Goal: Task Accomplishment & Management: Use online tool/utility

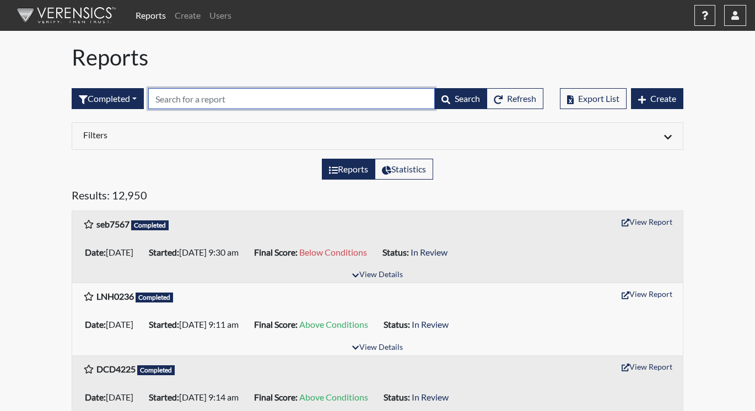
click at [177, 101] on input "text" at bounding box center [291, 98] width 286 height 21
paste input "CEF1331"
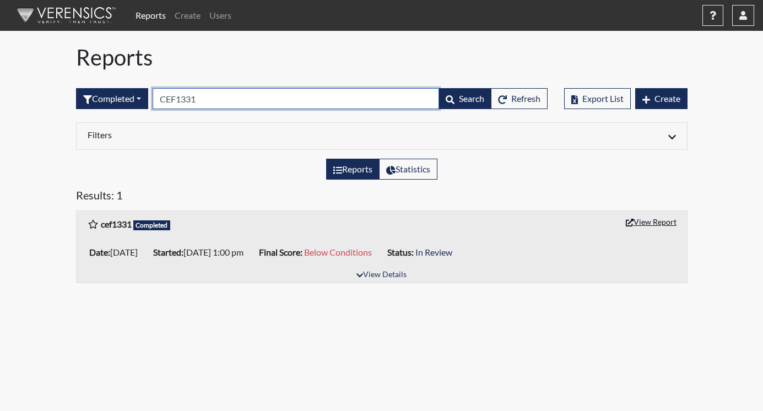
type input "CEF1331"
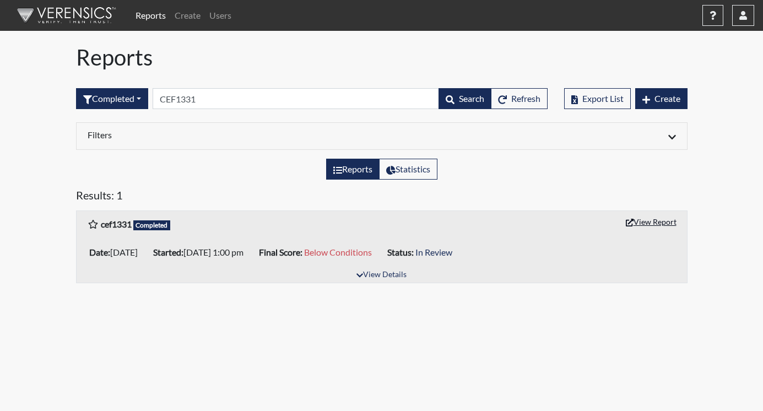
click at [652, 218] on button "View Report" at bounding box center [651, 221] width 61 height 17
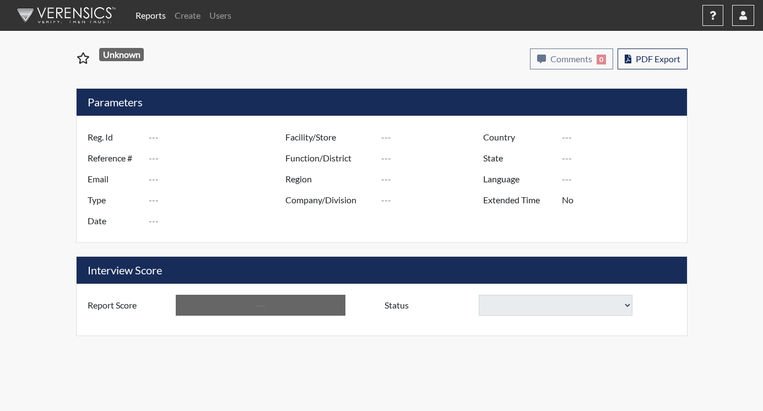
type input "cef1331"
type input "51118"
type input "---"
type input "Corrections Pre-Employment"
type input "[DATE]"
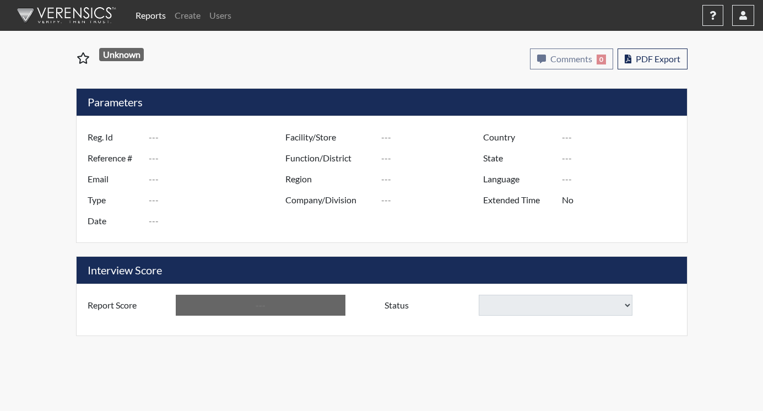
type input "Central SP"
type input "[GEOGRAPHIC_DATA]"
type input "[US_STATE]"
type input "English"
type input "Below Conditions"
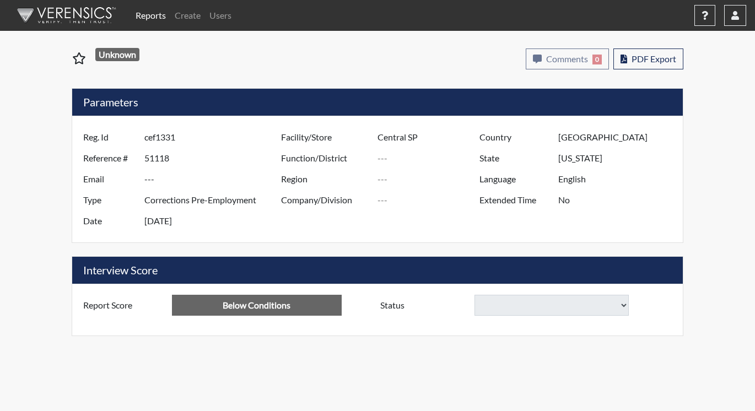
select select
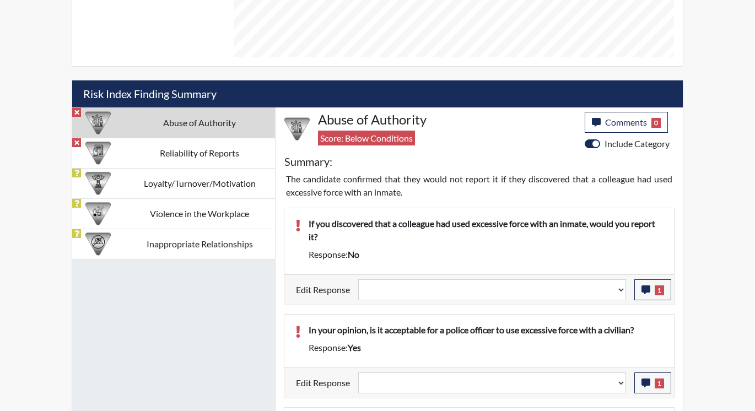
scroll to position [606, 0]
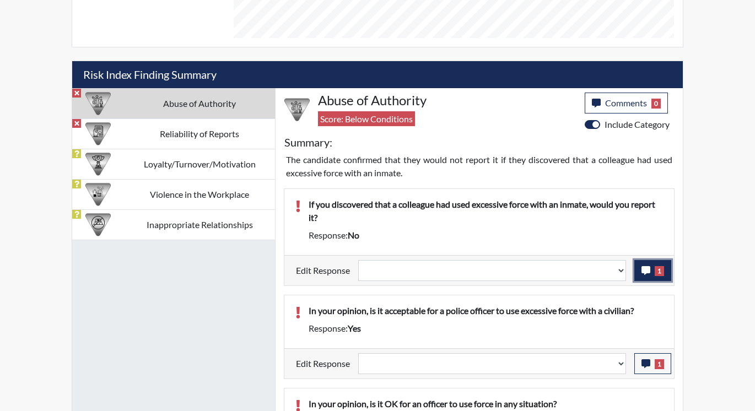
click at [658, 273] on span "1" at bounding box center [658, 271] width 9 height 10
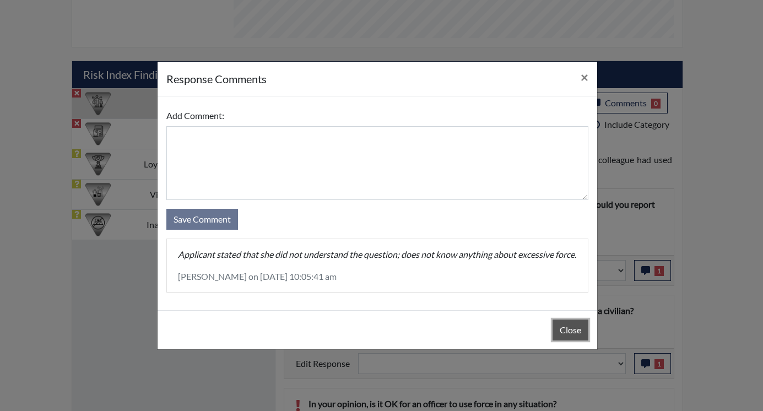
click at [574, 334] on button "Close" at bounding box center [570, 329] width 36 height 21
click at [574, 334] on div "Close" at bounding box center [378, 329] width 440 height 39
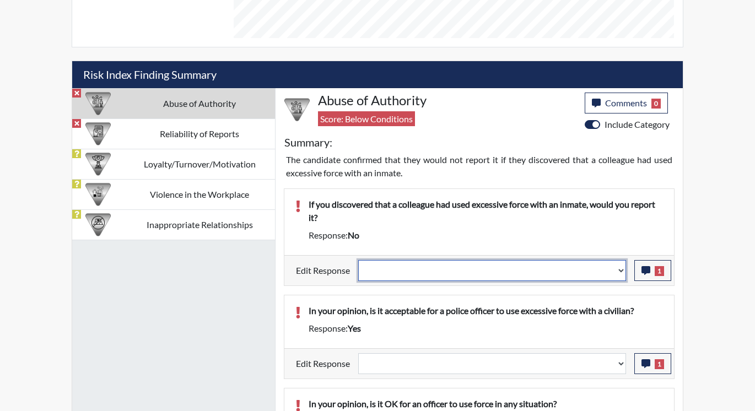
click at [619, 268] on select "Question is not relevant. Results will be updated. Reasonable explanation provi…" at bounding box center [492, 270] width 268 height 21
select select "reasonable-explanation-provided"
click at [359, 260] on select "Question is not relevant. Results will be updated. Reasonable explanation provi…" at bounding box center [492, 270] width 268 height 21
select select
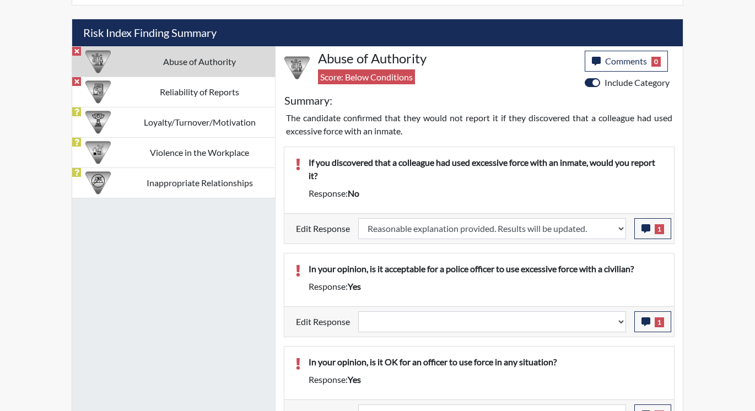
select select
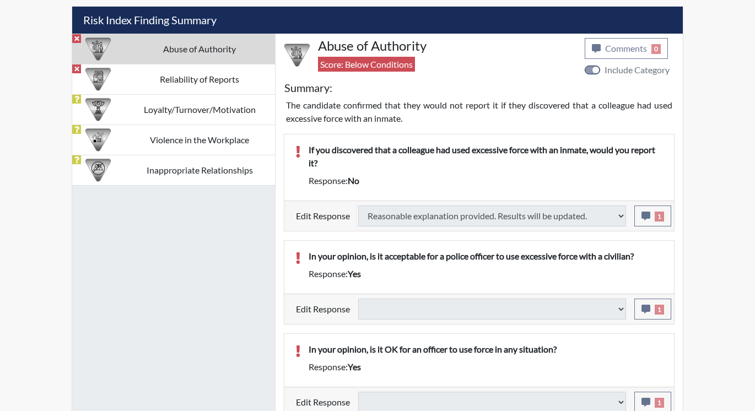
scroll to position [668, 0]
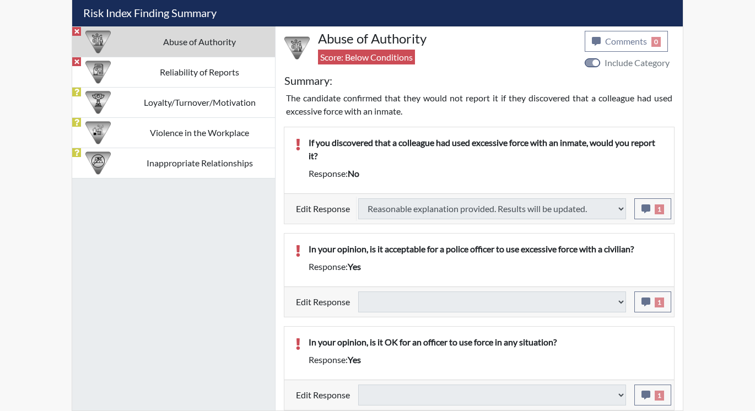
type input "Above Conditions"
select select
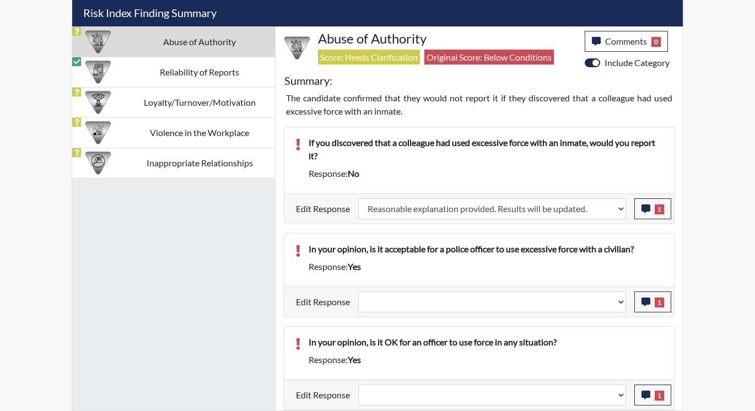
scroll to position [183, 458]
click at [648, 301] on icon "button" at bounding box center [645, 301] width 9 height 9
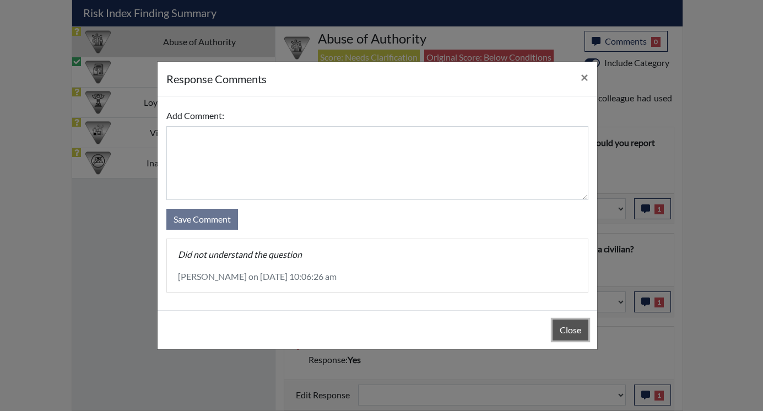
click at [571, 328] on button "Close" at bounding box center [570, 329] width 36 height 21
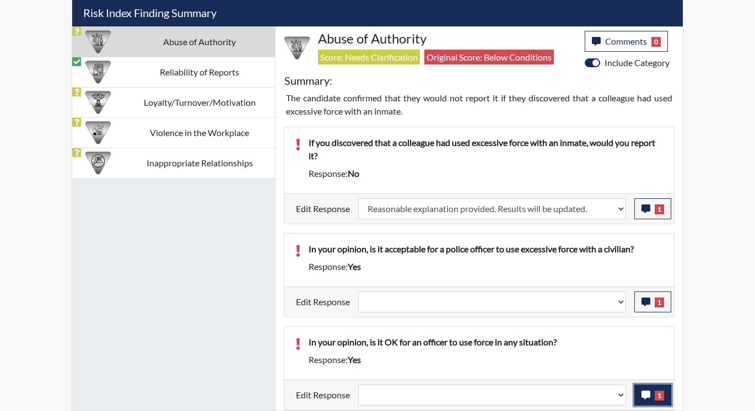
click at [644, 391] on icon "button" at bounding box center [645, 395] width 9 height 9
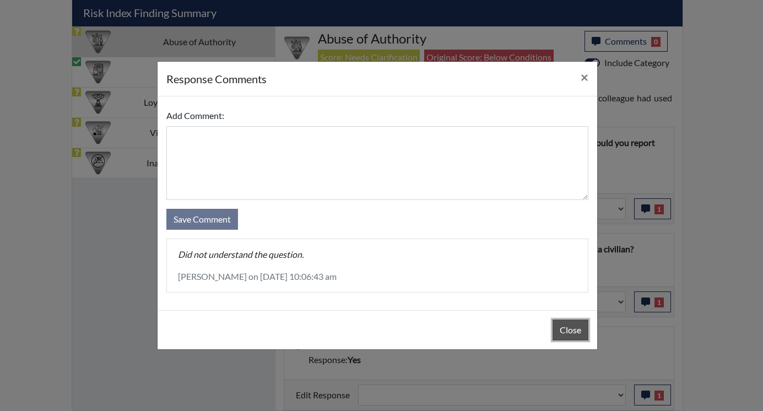
click at [578, 327] on button "Close" at bounding box center [570, 329] width 36 height 21
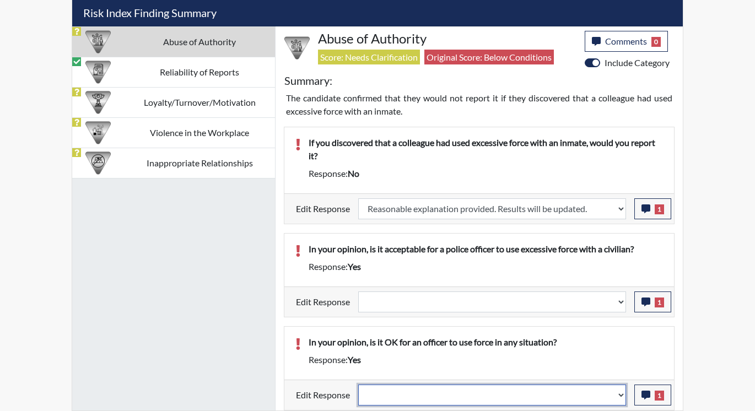
click at [626, 398] on select "Question is not relevant. Results will be updated. Reasonable explanation provi…" at bounding box center [492, 394] width 268 height 21
click at [640, 366] on div "Response: yes" at bounding box center [485, 359] width 371 height 13
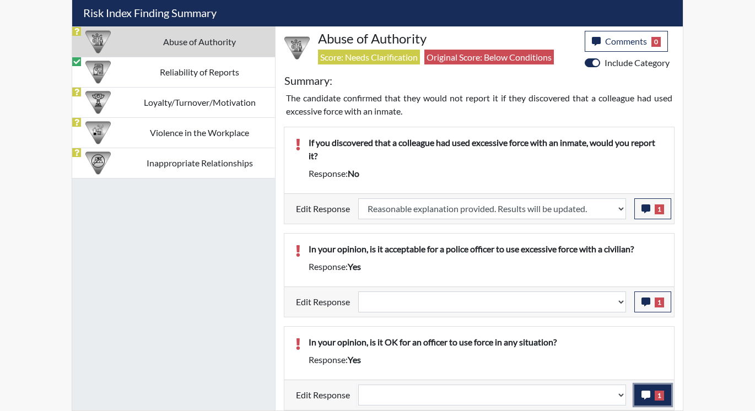
click at [641, 393] on icon "button" at bounding box center [645, 395] width 9 height 9
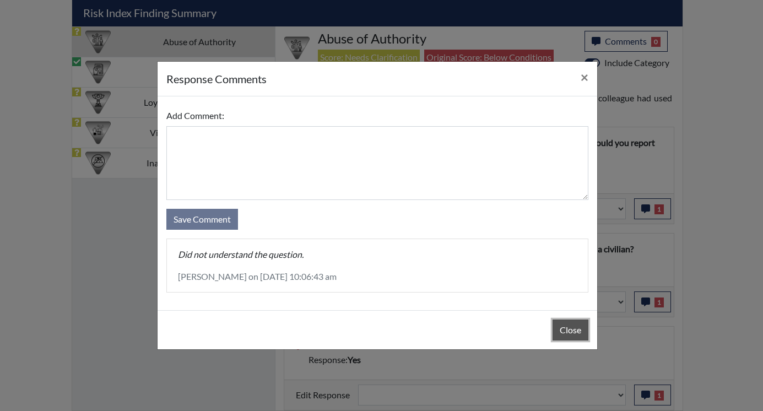
click at [563, 329] on button "Close" at bounding box center [570, 329] width 36 height 21
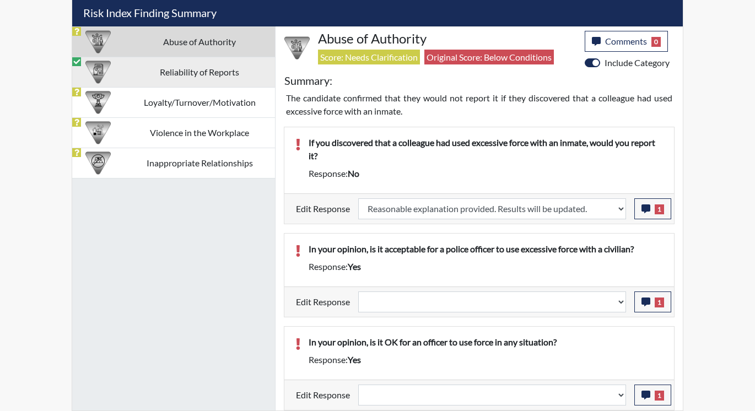
click at [205, 72] on td "Reliability of Reports" at bounding box center [199, 72] width 151 height 30
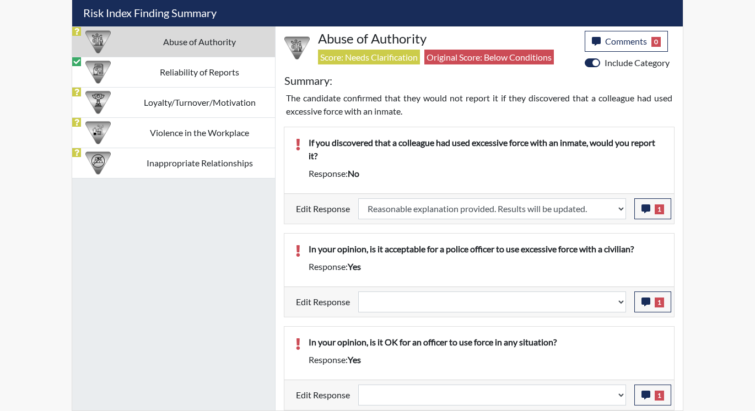
scroll to position [481, 0]
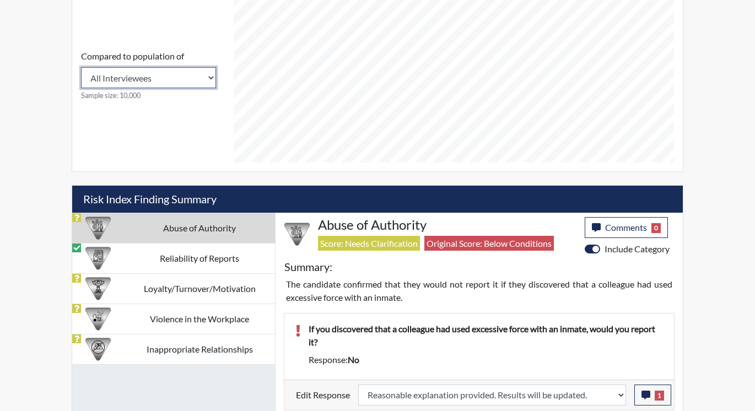
click at [204, 72] on select "All Interviewees Georgia Department of Corrections" at bounding box center [148, 77] width 135 height 21
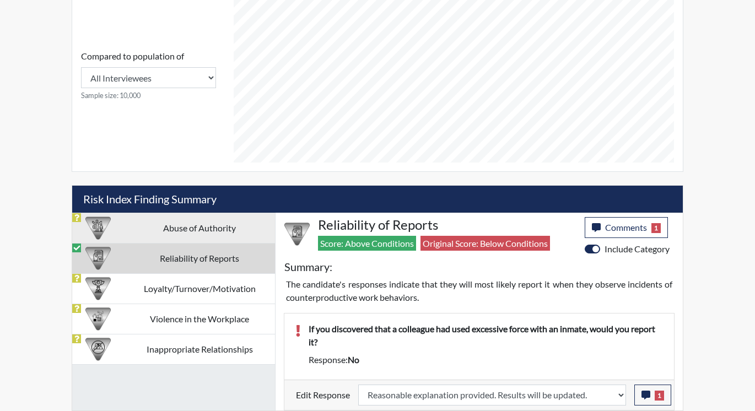
click at [192, 225] on td "Abuse of Authority" at bounding box center [199, 228] width 151 height 30
select select
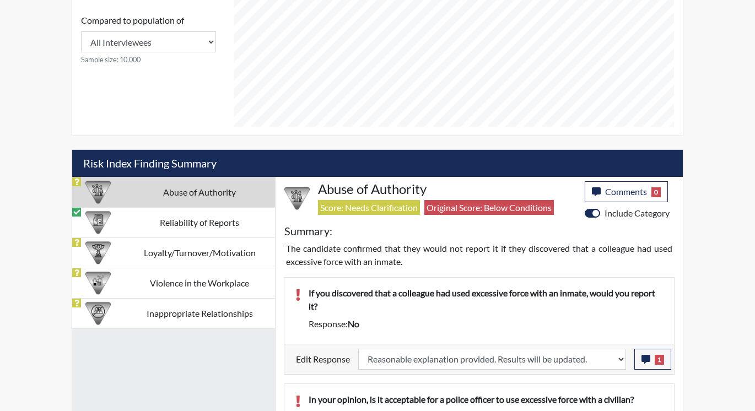
scroll to position [592, 0]
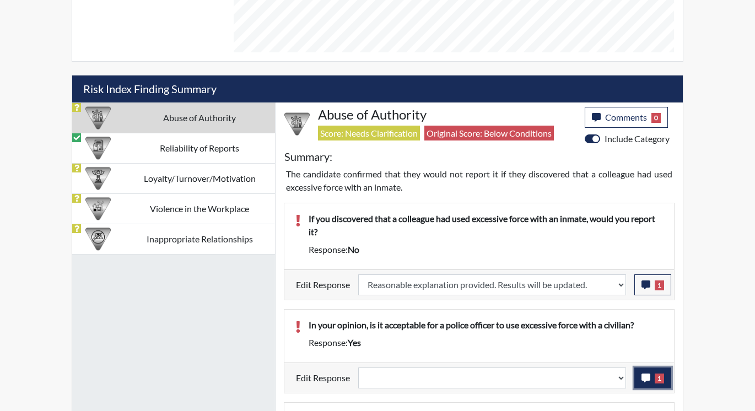
click at [648, 373] on icon "button" at bounding box center [645, 377] width 9 height 9
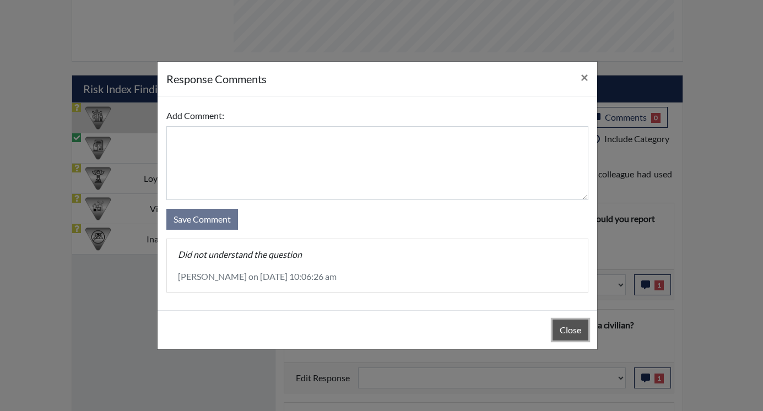
click at [579, 330] on button "Close" at bounding box center [570, 329] width 36 height 21
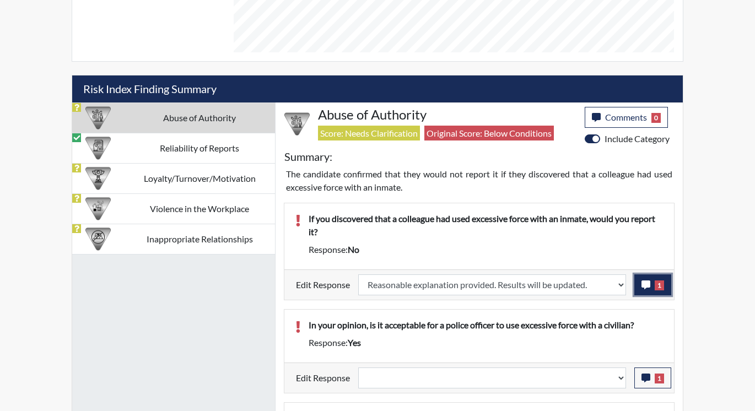
click at [647, 284] on icon "button" at bounding box center [645, 284] width 9 height 9
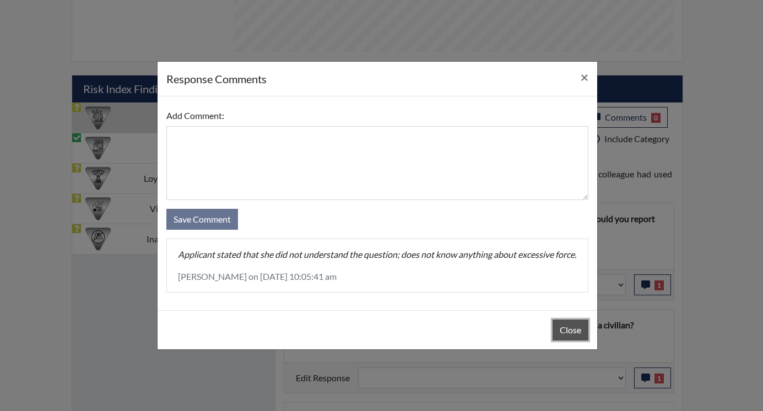
click at [570, 332] on button "Close" at bounding box center [570, 329] width 36 height 21
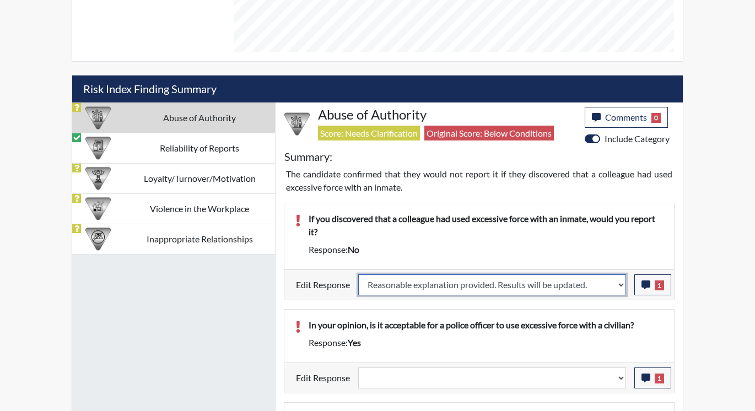
click at [619, 281] on select "Question is not relevant. Results will be updated. Reasonable explanation provi…" at bounding box center [492, 284] width 268 height 21
select select "revert"
click at [359, 274] on select "Question is not relevant. Results will be updated. Reasonable explanation provi…" at bounding box center [492, 284] width 268 height 21
select select
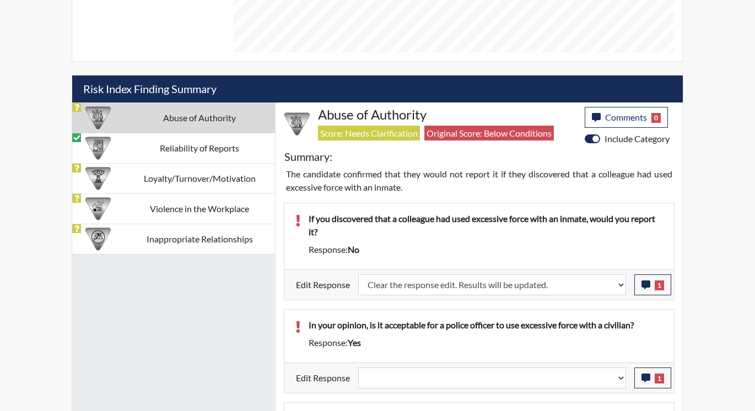
select select
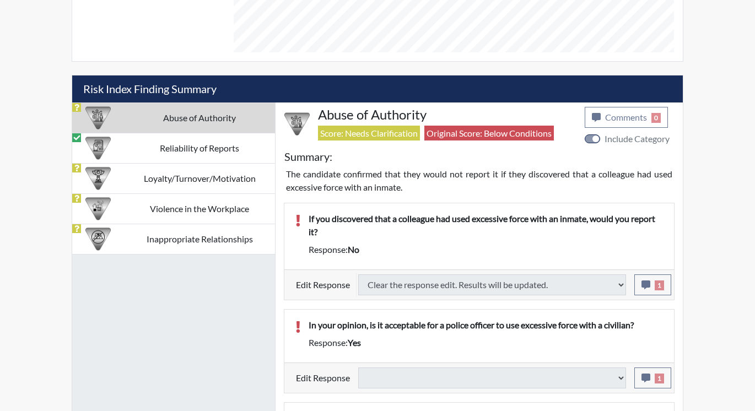
type input "Below Conditions"
select select
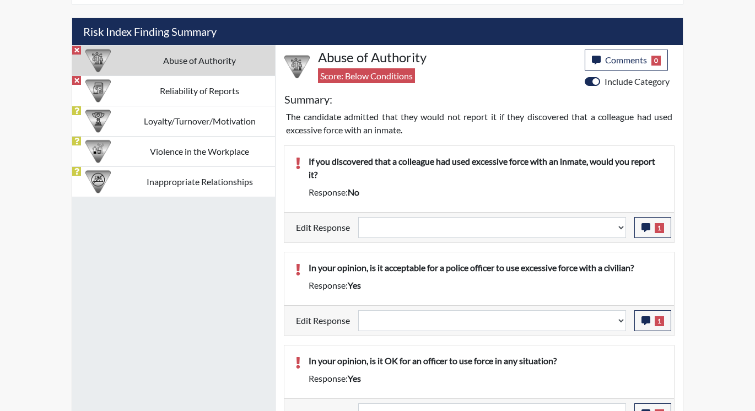
scroll to position [668, 0]
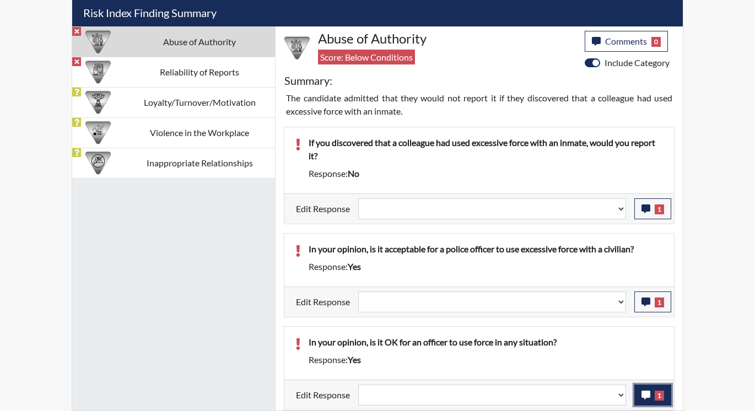
click at [646, 396] on icon "button" at bounding box center [645, 395] width 9 height 9
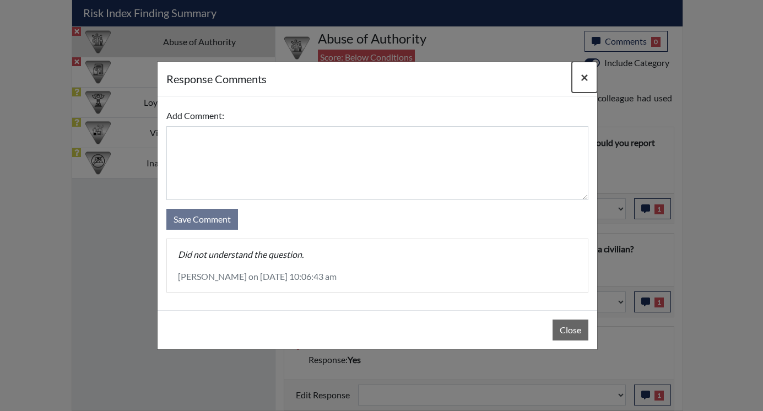
click at [583, 73] on span "×" at bounding box center [585, 77] width 8 height 16
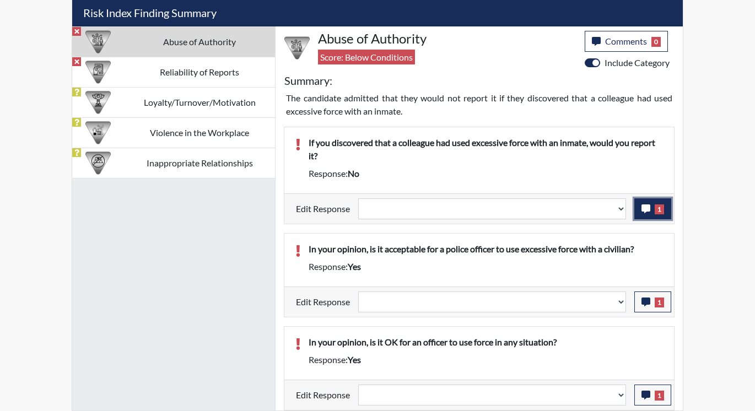
click at [641, 212] on icon "button" at bounding box center [645, 208] width 9 height 9
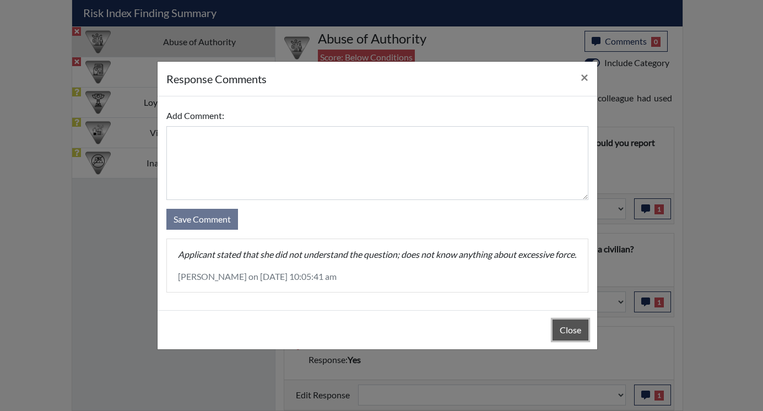
click at [567, 330] on button "Close" at bounding box center [570, 329] width 36 height 21
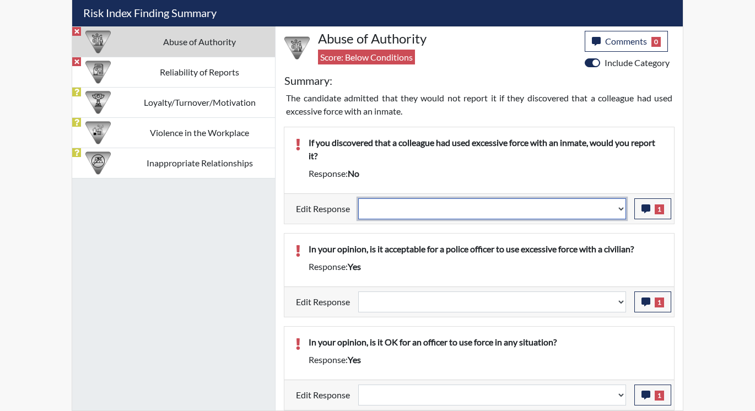
click at [620, 206] on select "Question is not relevant. Results will be updated. Reasonable explanation provi…" at bounding box center [492, 208] width 268 height 21
select select "reasonable-explanation-provided"
click at [359, 198] on select "Question is not relevant. Results will be updated. Reasonable explanation provi…" at bounding box center [492, 208] width 268 height 21
select select
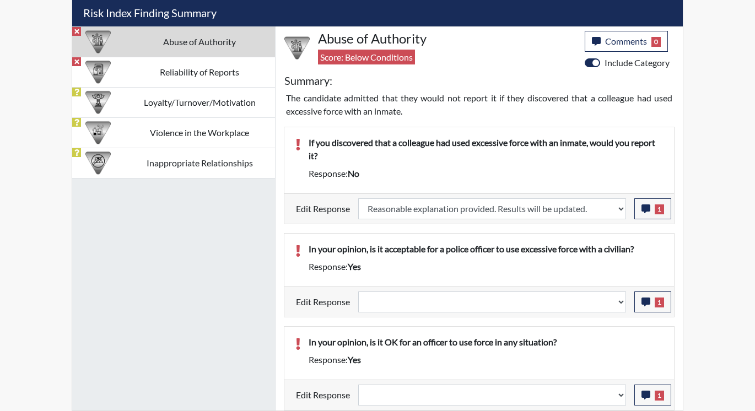
select select
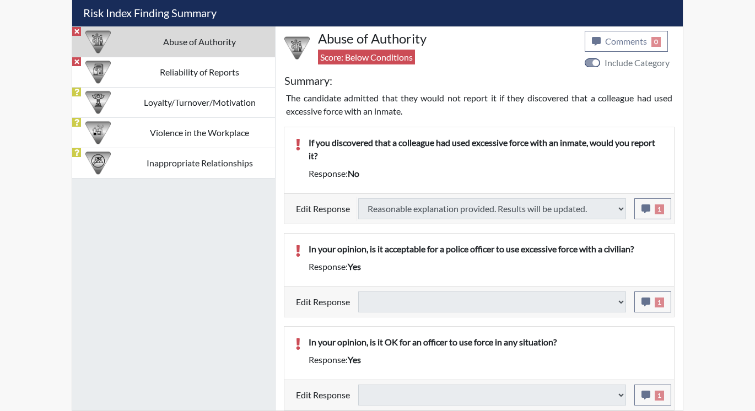
type input "Above Conditions"
select select
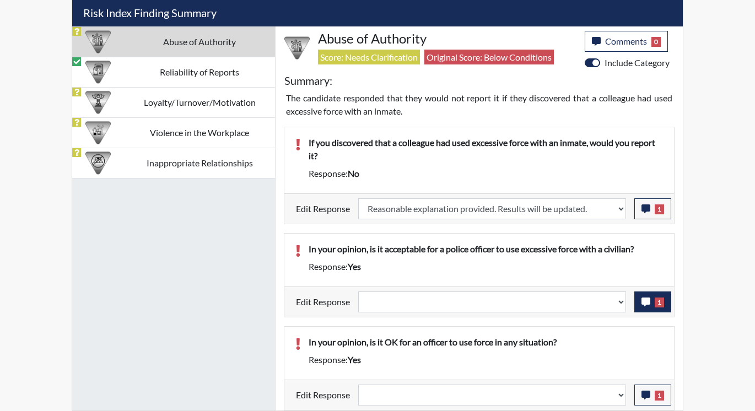
scroll to position [183, 458]
click at [641, 303] on button "1" at bounding box center [652, 301] width 37 height 21
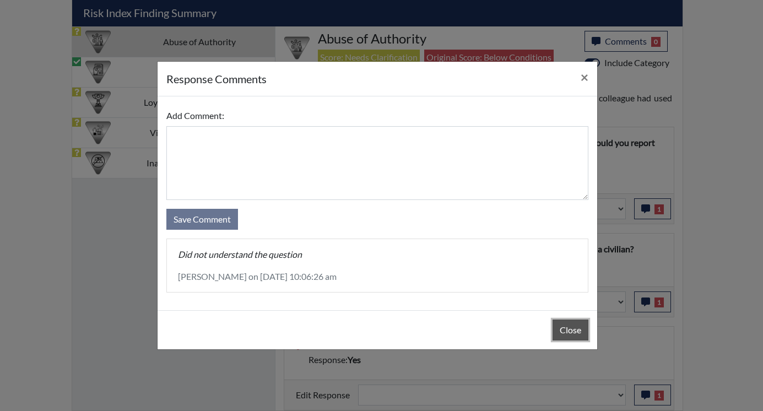
click at [556, 329] on button "Close" at bounding box center [570, 329] width 36 height 21
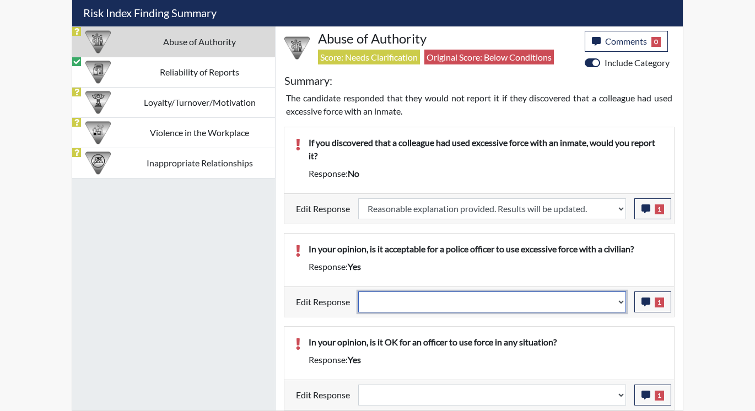
click at [620, 301] on select "Question is not relevant. Results will be updated. Reasonable explanation provi…" at bounding box center [492, 301] width 268 height 21
select select "reasonable-explanation-provided"
click at [359, 291] on select "Question is not relevant. Results will be updated. Reasonable explanation provi…" at bounding box center [492, 301] width 268 height 21
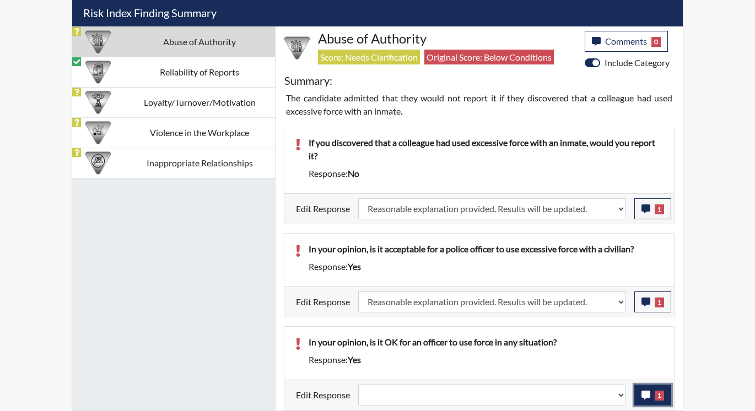
click at [647, 397] on icon "button" at bounding box center [645, 395] width 9 height 9
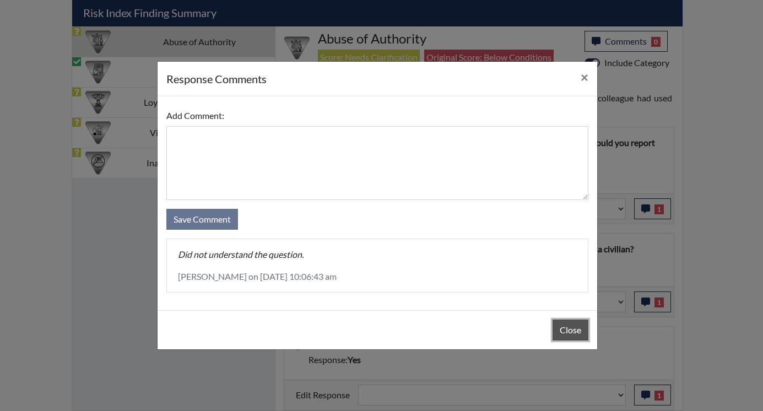
click at [561, 332] on button "Close" at bounding box center [570, 329] width 36 height 21
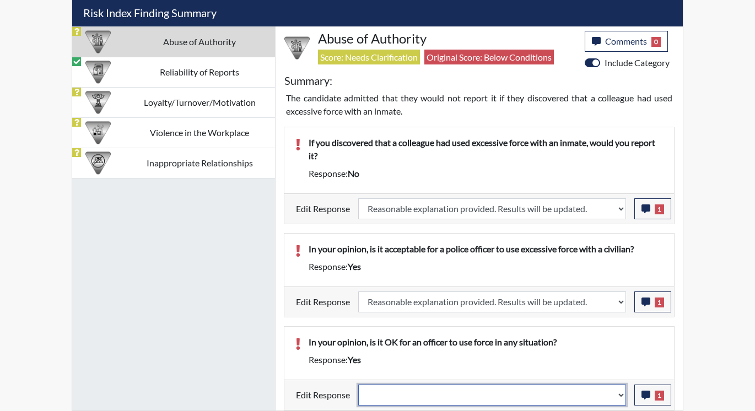
click at [623, 397] on select "Question is not relevant. Results will be updated. Reasonable explanation provi…" at bounding box center [492, 394] width 268 height 21
select select "reasonable-explanation-provided"
click at [359, 384] on select "Question is not relevant. Results will be updated. Reasonable explanation provi…" at bounding box center [492, 394] width 268 height 21
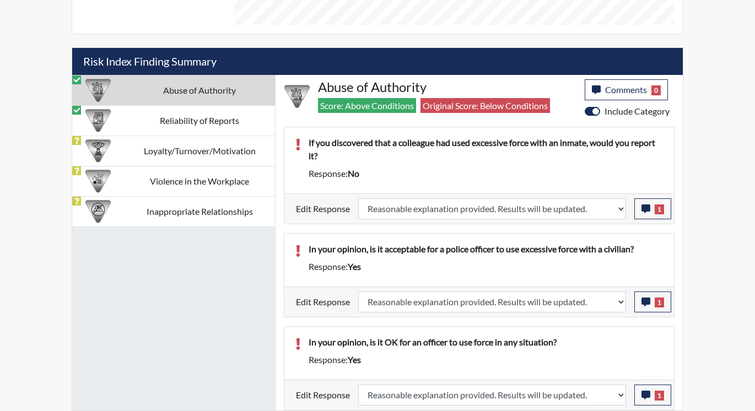
click at [164, 89] on td "Abuse of Authority" at bounding box center [199, 90] width 151 height 30
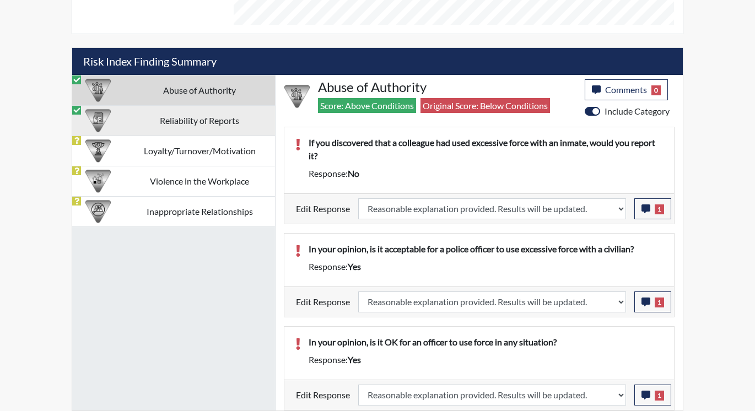
click at [193, 115] on td "Reliability of Reports" at bounding box center [199, 120] width 151 height 30
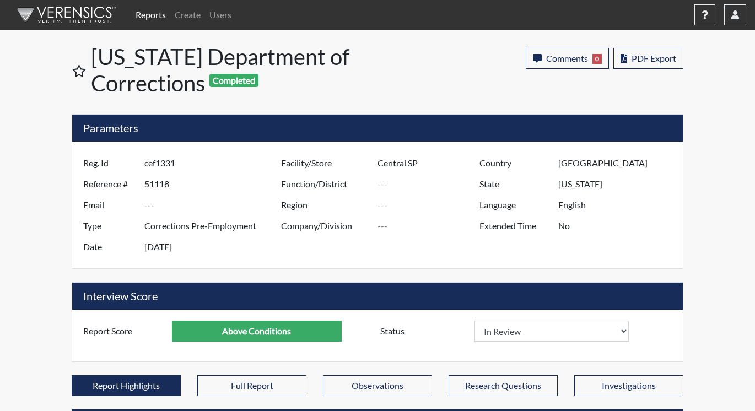
scroll to position [0, 0]
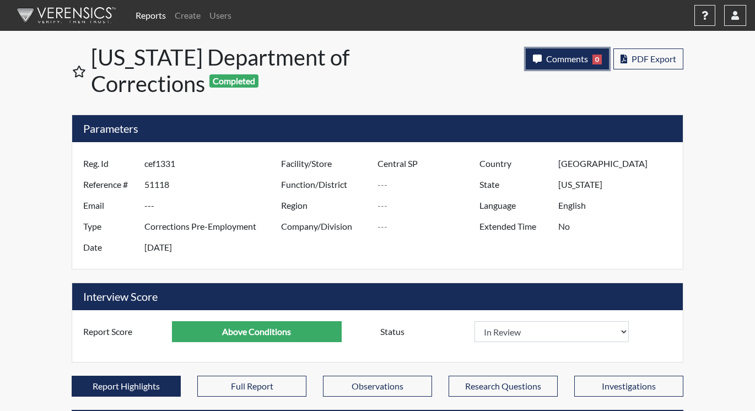
click at [549, 53] on span "Comments" at bounding box center [567, 58] width 42 height 10
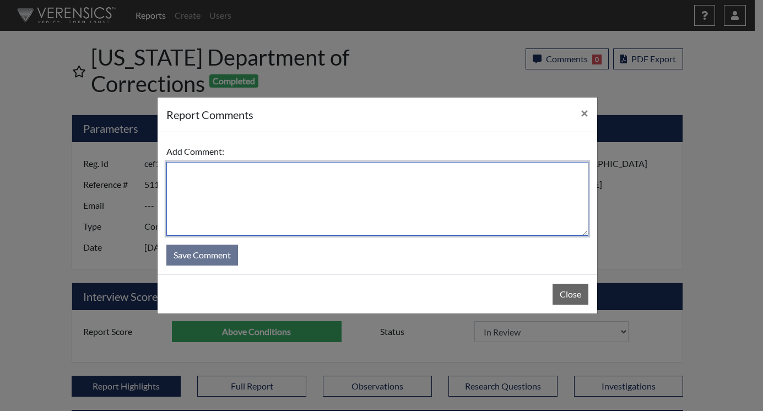
click at [427, 177] on textarea at bounding box center [377, 199] width 422 height 74
click at [417, 164] on textarea at bounding box center [377, 199] width 422 height 74
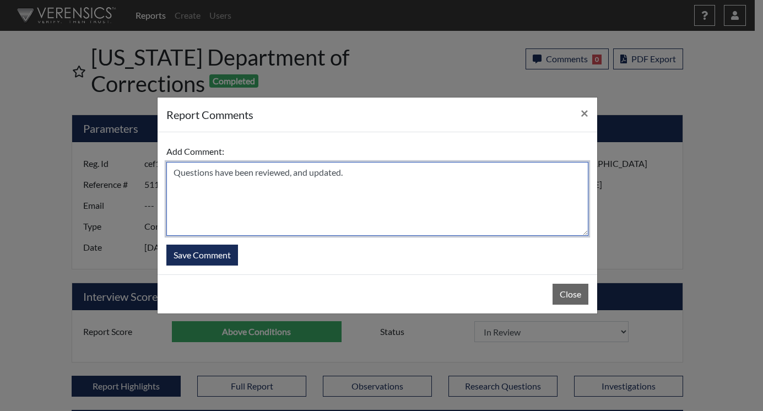
click at [254, 173] on textarea "Questions have been reviewed, and updated." at bounding box center [377, 199] width 422 height 74
click at [310, 170] on textarea "Questions have been reviewed, and updated." at bounding box center [377, 199] width 422 height 74
click at [311, 172] on textarea "Questions have been reviewed, and answers have been updated." at bounding box center [377, 199] width 422 height 74
click at [424, 172] on textarea "Questions have been reviewed, and answers have been updated." at bounding box center [377, 199] width 422 height 74
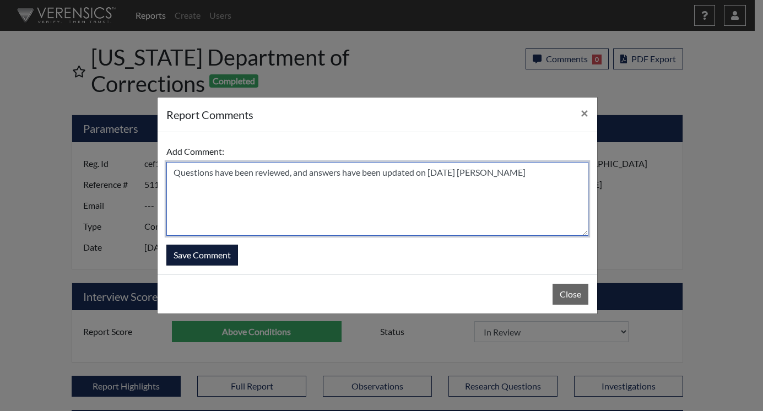
type textarea "Questions have been reviewed, and answers have been updated on 9/8/25 N. Brown"
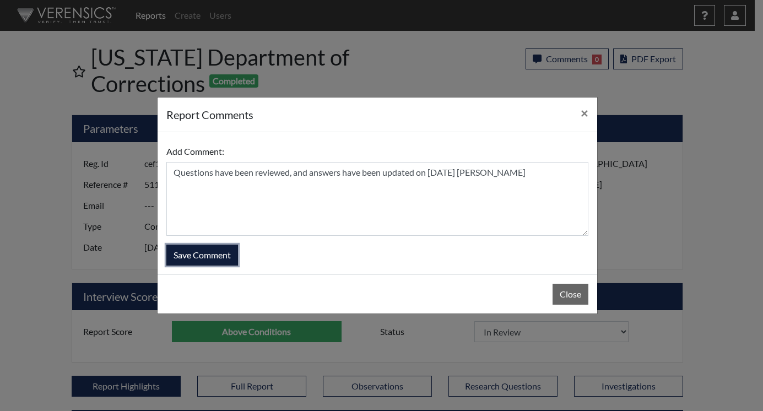
click at [217, 257] on button "Save Comment" at bounding box center [202, 255] width 72 height 21
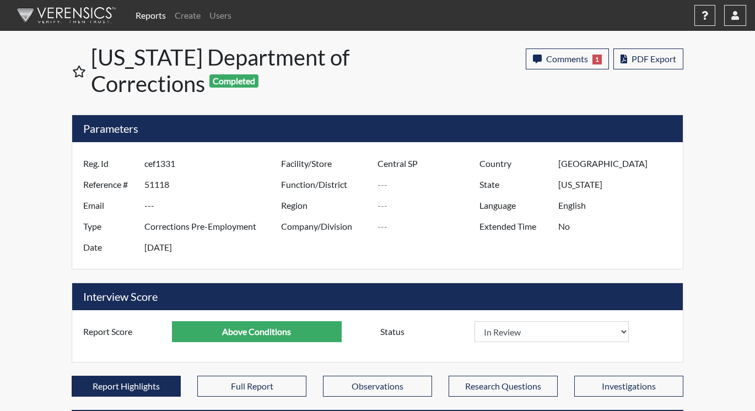
scroll to position [183, 458]
click at [150, 17] on link "Reports" at bounding box center [150, 15] width 39 height 22
